Goal: Transaction & Acquisition: Purchase product/service

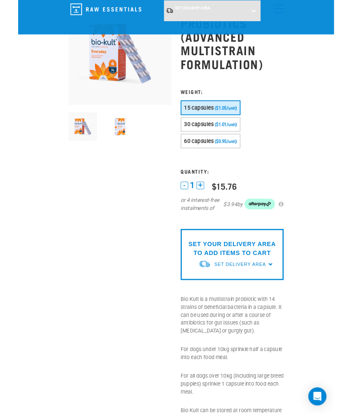
scroll to position [92, 0]
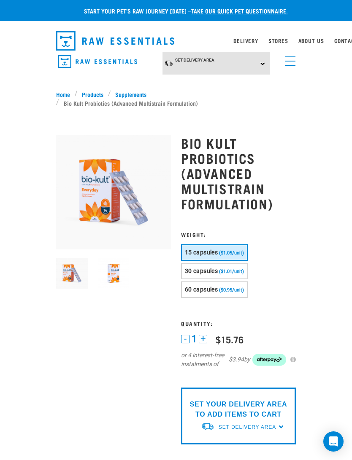
click at [244, 288] on span "($0.95/unit)" at bounding box center [231, 290] width 25 height 5
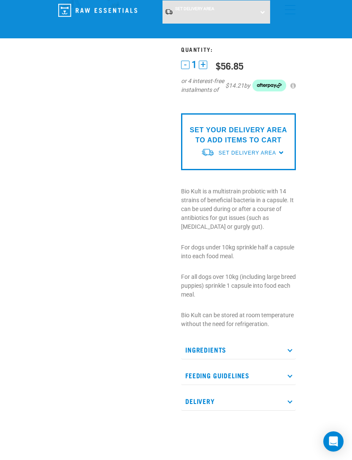
scroll to position [212, 0]
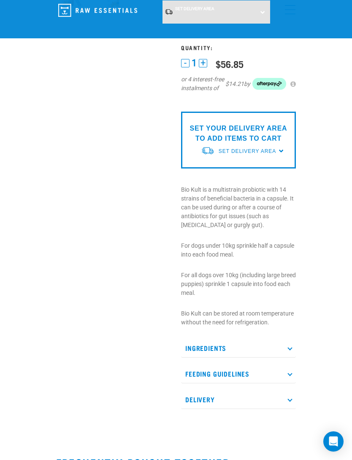
click at [274, 131] on p "SET YOUR DELIVERY AREA TO ADD ITEMS TO CART" at bounding box center [238, 134] width 102 height 20
click at [276, 154] on link "Set Delivery Area" at bounding box center [246, 152] width 57 height 8
click at [247, 176] on link "[GEOGRAPHIC_DATA]" at bounding box center [243, 171] width 84 height 14
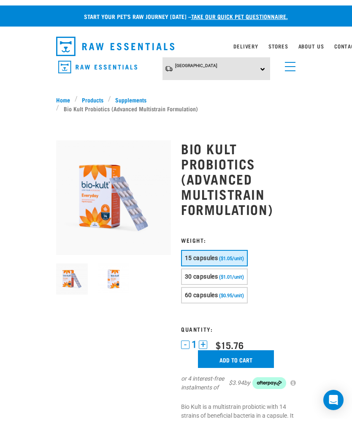
scroll to position [235, 0]
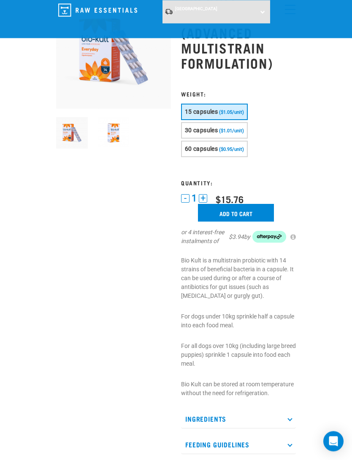
click at [235, 147] on span "($0.95/unit)" at bounding box center [231, 149] width 25 height 5
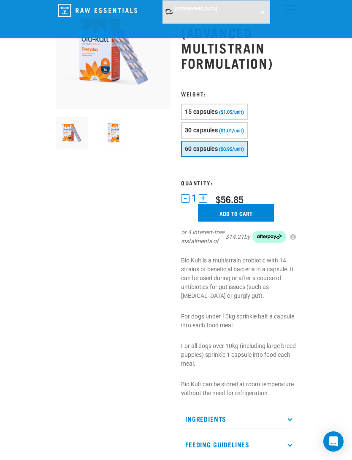
click at [234, 128] on span "($1.01/unit)" at bounding box center [231, 130] width 25 height 5
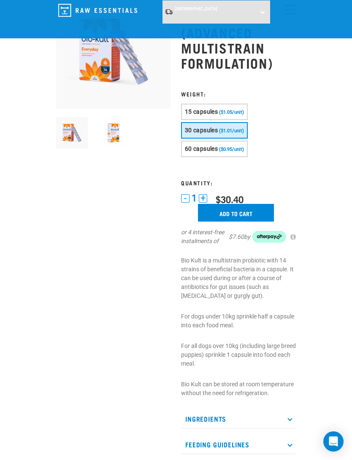
click at [238, 147] on span "($0.95/unit)" at bounding box center [231, 149] width 25 height 5
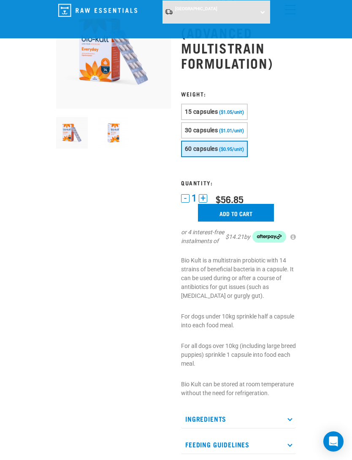
click at [255, 204] on input "Add to cart" at bounding box center [236, 213] width 76 height 18
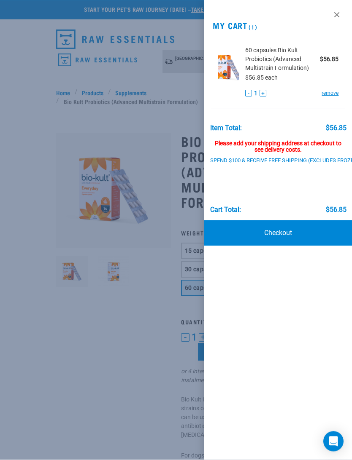
scroll to position [5, 0]
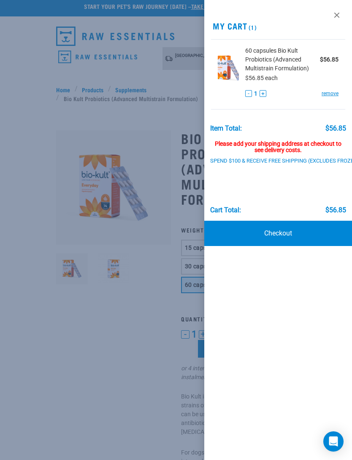
click at [282, 230] on link "Checkout" at bounding box center [278, 233] width 148 height 25
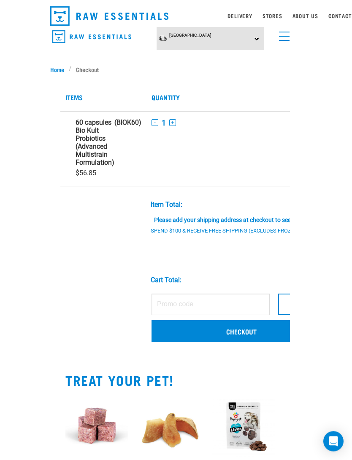
scroll to position [35, 0]
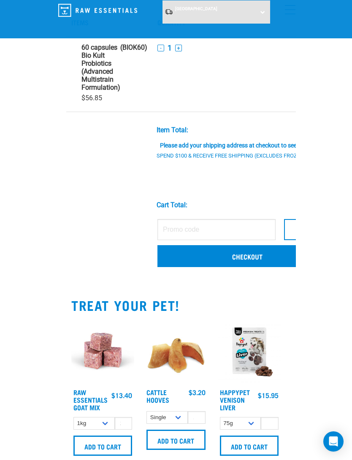
click at [271, 258] on link "Checkout" at bounding box center [247, 256] width 180 height 22
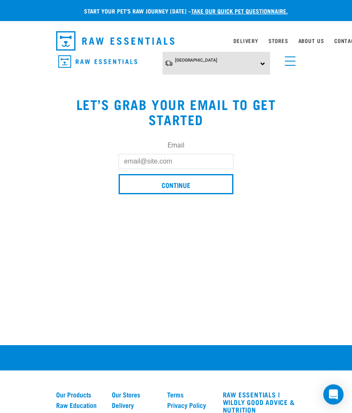
click at [210, 164] on input "Email" at bounding box center [175, 161] width 115 height 15
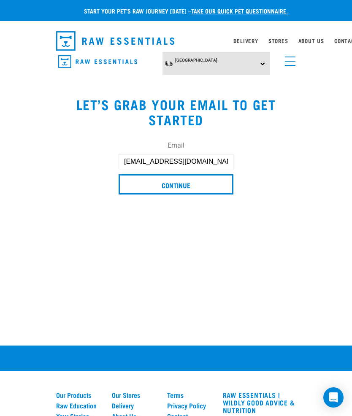
type input "[EMAIL_ADDRESS][DOMAIN_NAME]"
click at [207, 186] on input "Continue" at bounding box center [175, 184] width 115 height 20
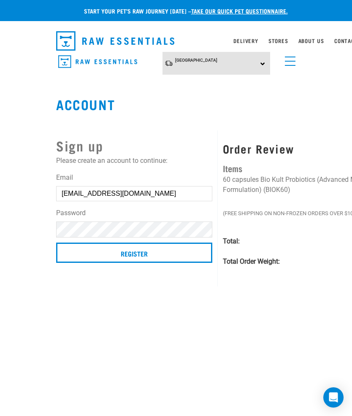
click at [188, 250] on input "Register" at bounding box center [134, 252] width 156 height 20
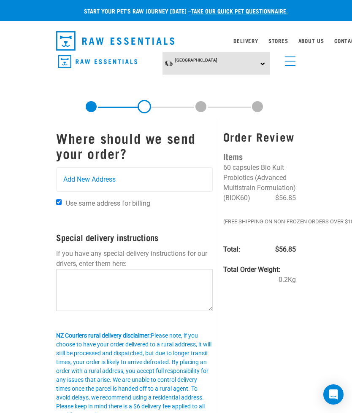
click at [137, 178] on div "Add New Address" at bounding box center [134, 180] width 156 height 24
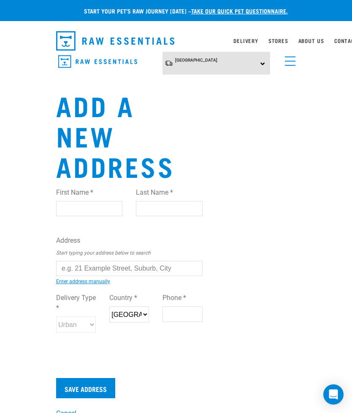
click at [102, 216] on input "First Name *" at bounding box center [89, 208] width 66 height 15
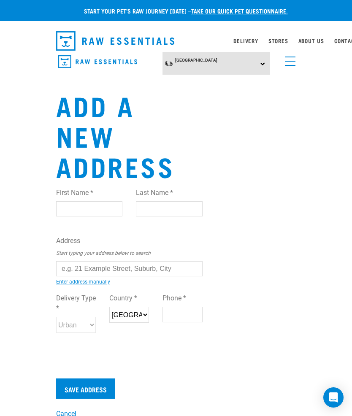
type input "Danni"
type input "[PERSON_NAME]"
type input "[STREET_ADDRESS]"
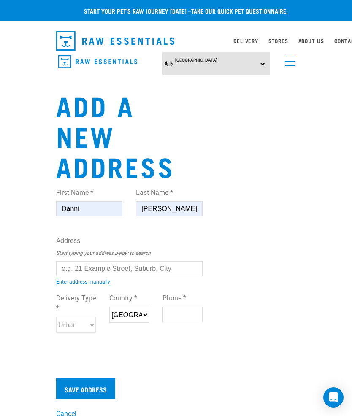
type input "Papakura"
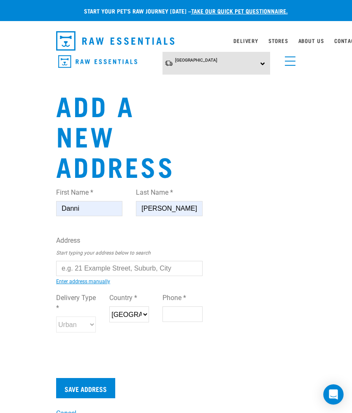
type input "2113"
type input "021469937"
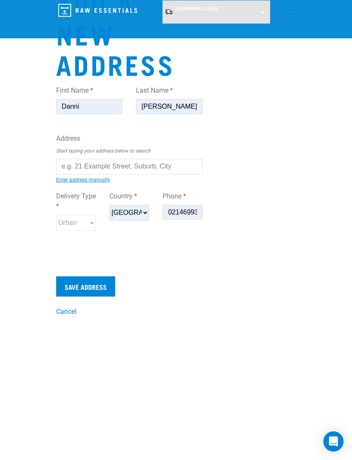
scroll to position [38, 0]
click at [105, 285] on input "Save Address" at bounding box center [85, 286] width 59 height 20
click at [154, 159] on input "text" at bounding box center [129, 166] width 146 height 15
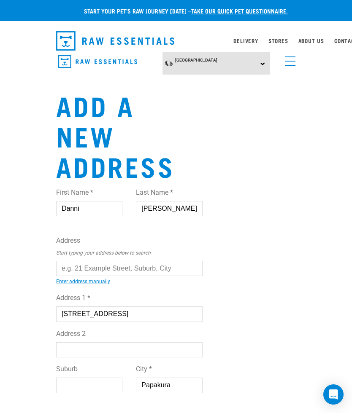
click at [16, 196] on button "delete" at bounding box center [12, 191] width 8 height 8
click at [129, 271] on input "text" at bounding box center [129, 268] width 146 height 15
type input "7 Asola Place"
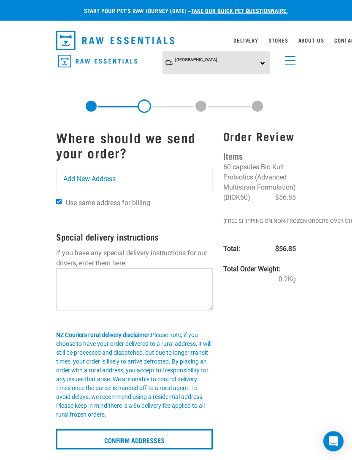
click at [145, 174] on div "Add New Address" at bounding box center [134, 180] width 156 height 24
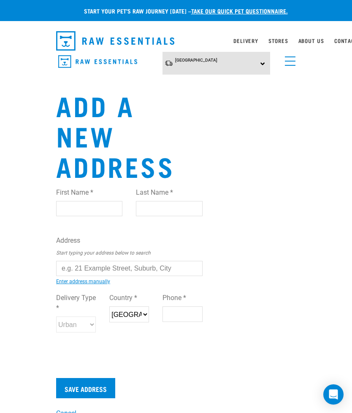
click at [102, 210] on input "First Name *" at bounding box center [89, 208] width 66 height 15
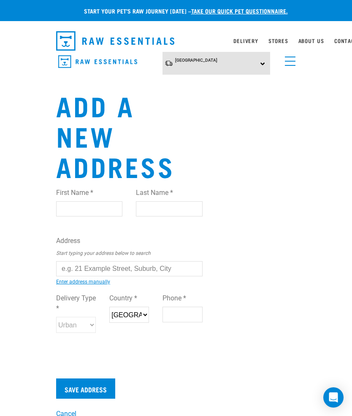
type input "Danni"
type input "[PERSON_NAME]"
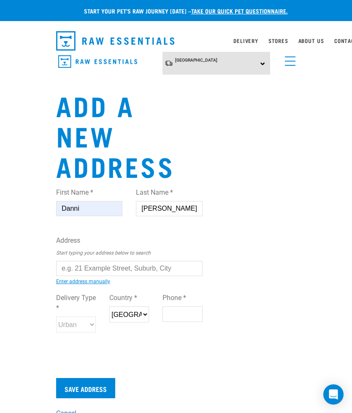
type input "[STREET_ADDRESS]"
type input "Papakura"
type input "2113"
type input "021469937"
click at [160, 267] on input "text" at bounding box center [129, 268] width 146 height 15
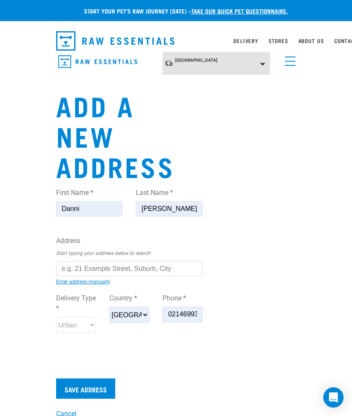
type input "[STREET_ADDRESS]"
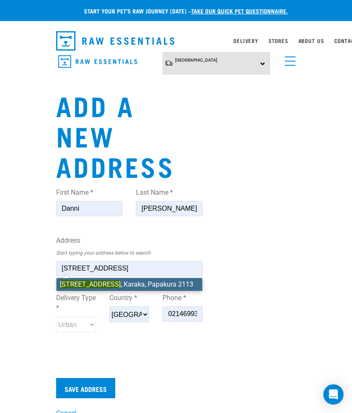
click at [108, 389] on input "Save Address" at bounding box center [85, 388] width 59 height 20
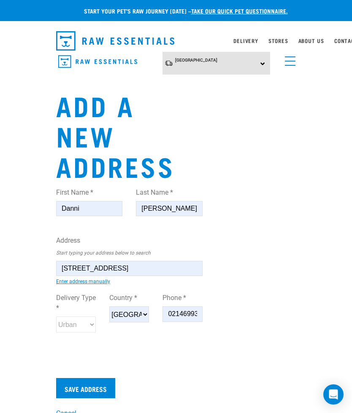
click at [102, 390] on input "Save Address" at bounding box center [85, 388] width 59 height 20
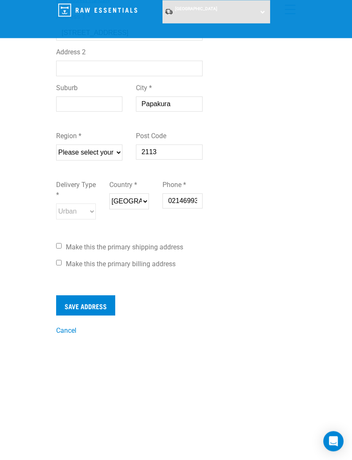
scroll to position [219, 0]
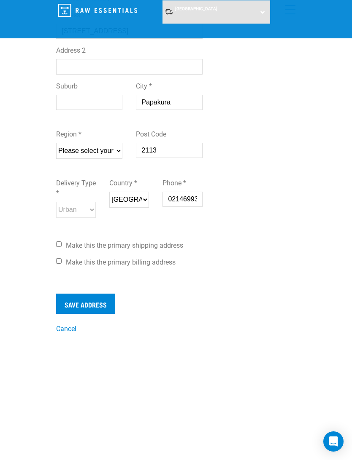
click at [60, 246] on input "Make this the primary shipping address" at bounding box center [58, 244] width 5 height 5
checkbox input "true"
click at [62, 263] on input "Make this the primary billing address" at bounding box center [58, 260] width 5 height 5
checkbox input "true"
click at [102, 310] on input "Save Address" at bounding box center [85, 304] width 59 height 20
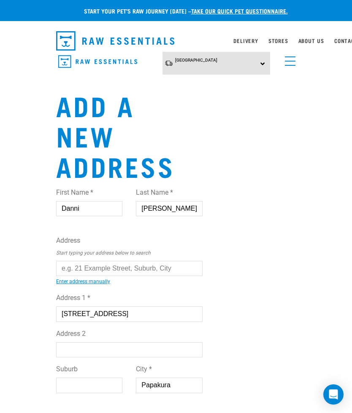
click at [23, 201] on div "Couldn’t save address." at bounding box center [0, 207] width 46 height 56
